Goal: Find specific page/section: Find specific page/section

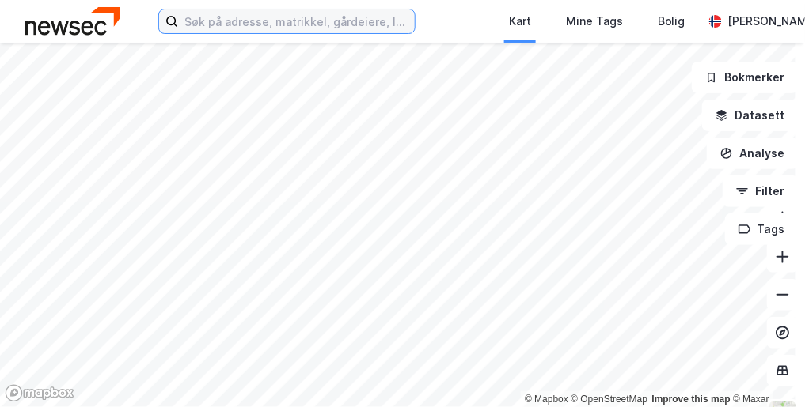
click at [229, 16] on input at bounding box center [296, 21] width 237 height 24
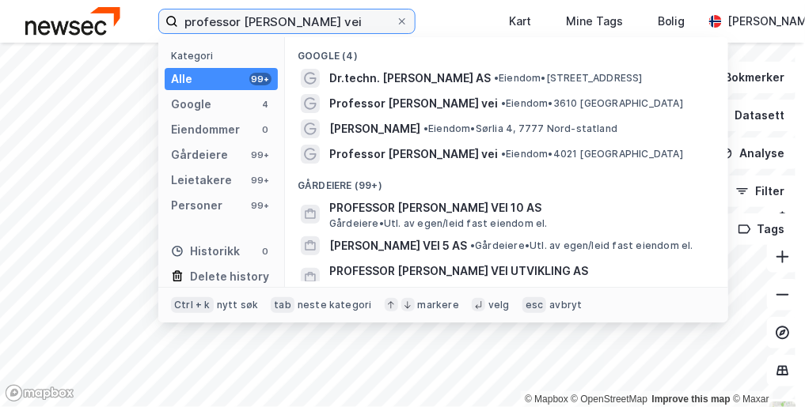
click at [282, 23] on input "professor [PERSON_NAME] vei" at bounding box center [287, 21] width 218 height 24
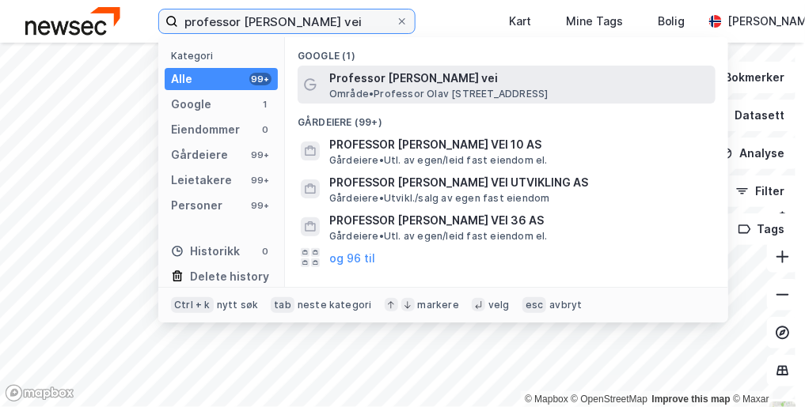
type input "professor [PERSON_NAME] vei"
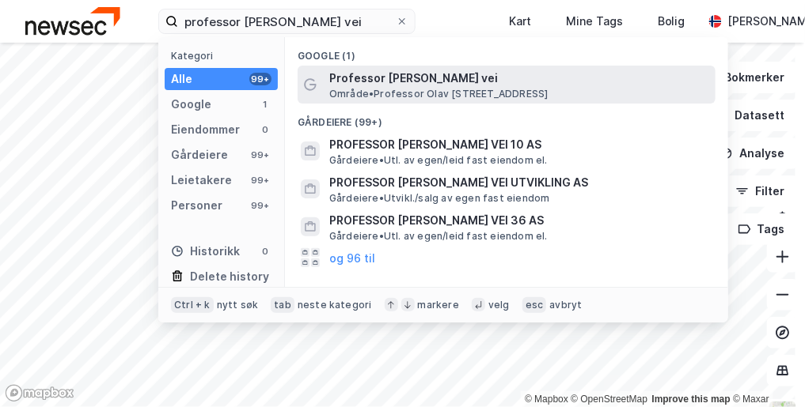
click at [387, 84] on span "Professor [PERSON_NAME] vei" at bounding box center [519, 78] width 380 height 19
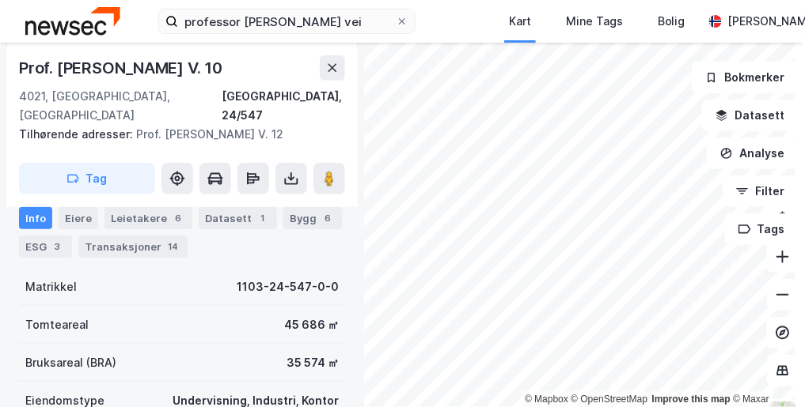
scroll to position [209, 0]
